Goal: Information Seeking & Learning: Learn about a topic

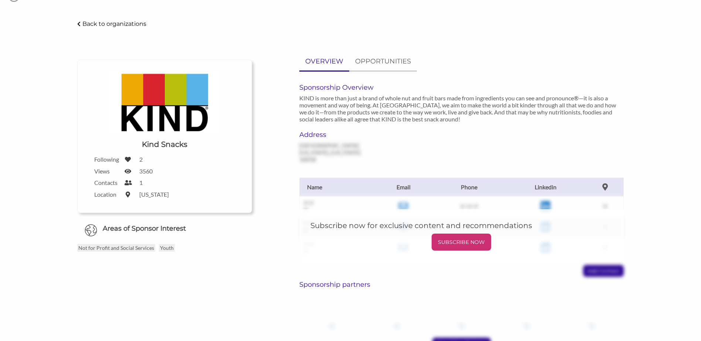
scroll to position [64, 0]
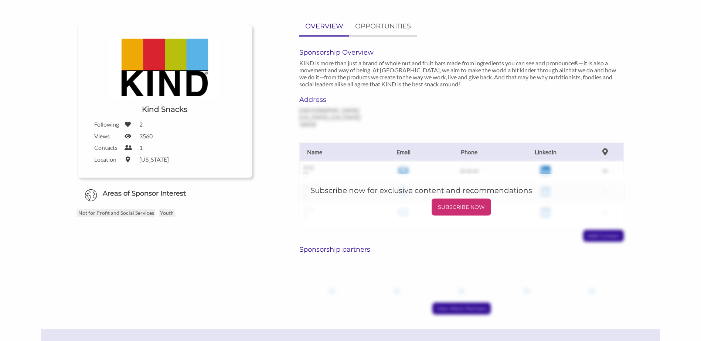
click at [439, 96] on div "Address PO Box 705 Midtown Station New York, New York 10018" at bounding box center [461, 112] width 335 height 32
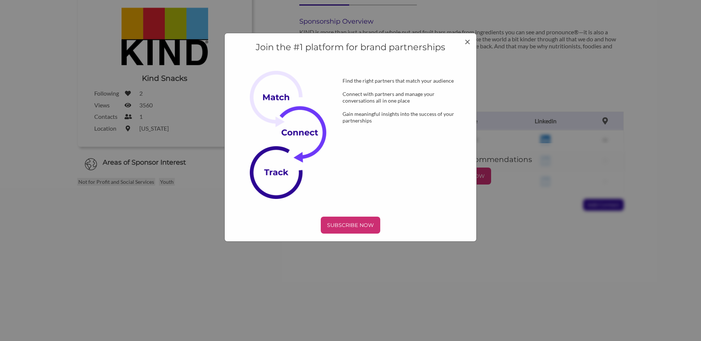
scroll to position [0, 0]
click at [466, 43] on span "×" at bounding box center [467, 41] width 6 height 13
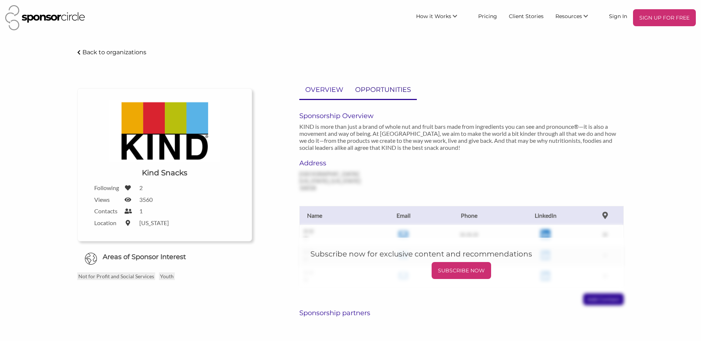
click at [398, 90] on p "OPPORTUNITIES" at bounding box center [383, 90] width 56 height 11
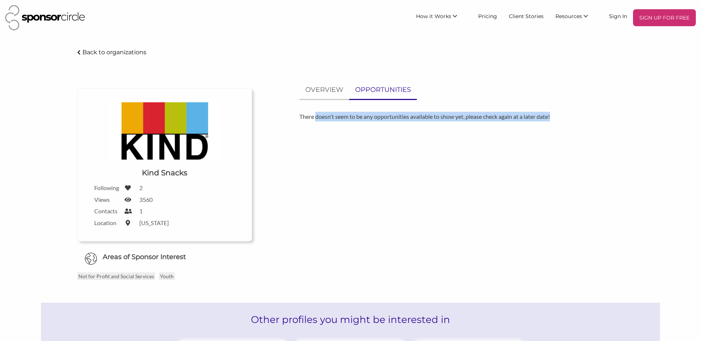
drag, startPoint x: 320, startPoint y: 119, endPoint x: 569, endPoint y: 114, distance: 249.3
click at [569, 114] on p "There doesn't seem to be any opportunities available to show yet, please check …" at bounding box center [461, 117] width 324 height 10
click at [581, 107] on div "OVERVIEW OPPORTUNITIES There doesn't seem to be any opportunities available to …" at bounding box center [461, 104] width 324 height 46
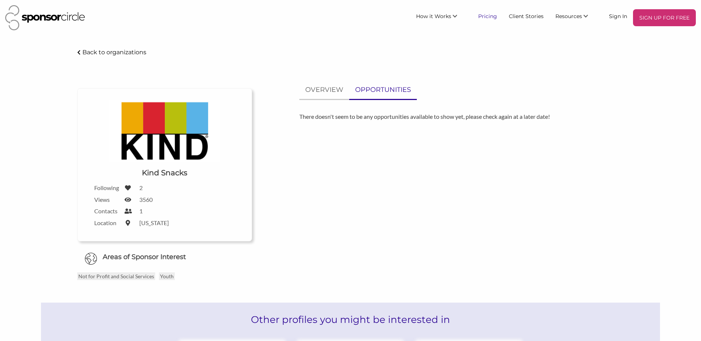
click at [494, 16] on link "Pricing" at bounding box center [487, 15] width 31 height 13
